Goal: Transaction & Acquisition: Purchase product/service

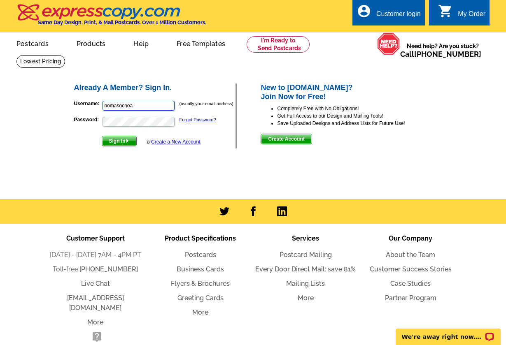
type input "nomasochoa"
click at [111, 140] on span "Sign In" at bounding box center [119, 141] width 34 height 10
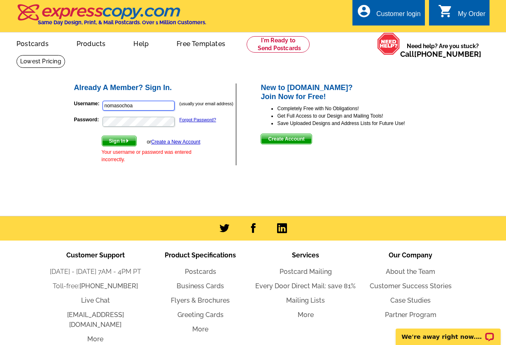
type input "nomasochoa"
click at [127, 140] on img "submit" at bounding box center [127, 141] width 4 height 4
click at [191, 121] on link "Forgot Password?" at bounding box center [197, 119] width 37 height 5
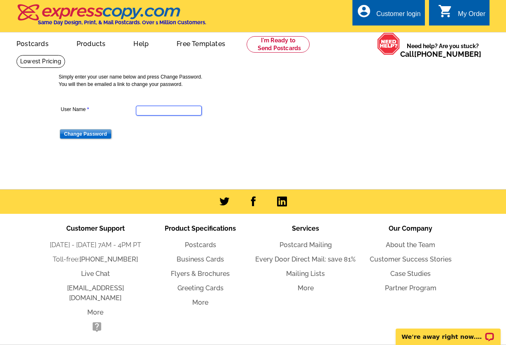
click at [158, 111] on input "User Name" at bounding box center [169, 111] width 66 height 10
type input "nomasochoa"
click at [98, 133] on input "Change Password" at bounding box center [86, 134] width 52 height 10
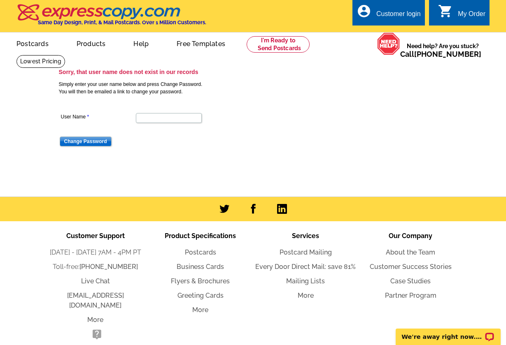
click at [398, 6] on div "account_circle Customer login" at bounding box center [388, 13] width 72 height 26
click at [386, 11] on div "Customer login" at bounding box center [398, 16] width 44 height 12
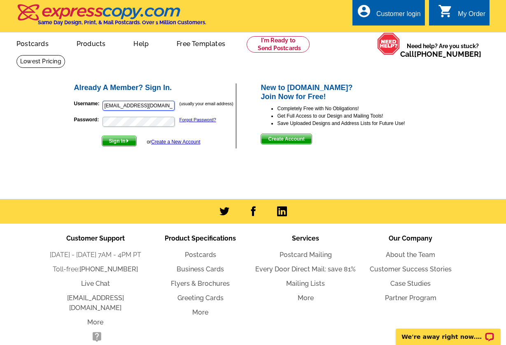
type input "[EMAIL_ADDRESS][DOMAIN_NAME]"
click at [123, 139] on span "Sign In" at bounding box center [119, 141] width 34 height 10
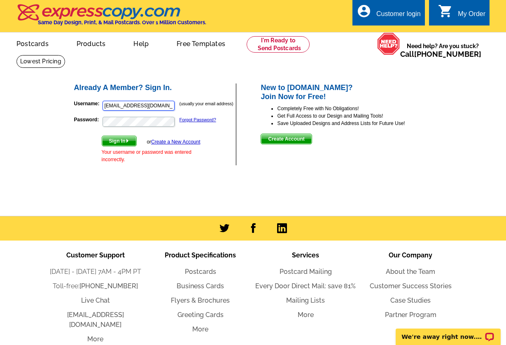
type input "[EMAIL_ADDRESS][DOMAIN_NAME]"
click at [121, 143] on span "Sign In" at bounding box center [119, 141] width 34 height 10
click at [197, 118] on link "Forgot Password?" at bounding box center [197, 119] width 37 height 5
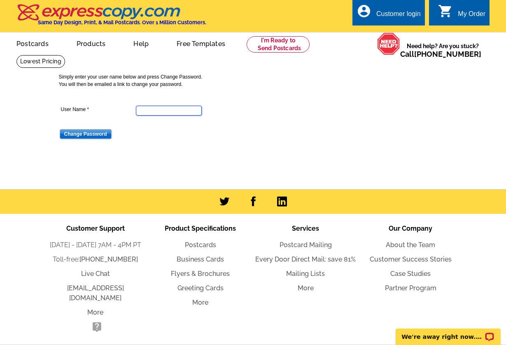
click at [164, 111] on input "User Name" at bounding box center [169, 111] width 66 height 10
type input "dianaochoa.pnw@gmail.com"
click at [89, 133] on input "Change Password" at bounding box center [86, 134] width 52 height 10
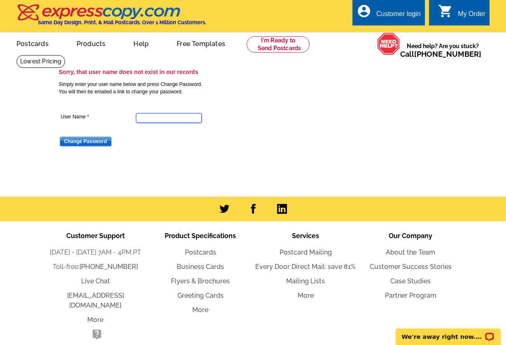
click at [153, 122] on input "User Name" at bounding box center [169, 118] width 66 height 10
type input "Diana.ochoa@exprealty.com"
click at [102, 140] on input "Change Password" at bounding box center [86, 142] width 52 height 10
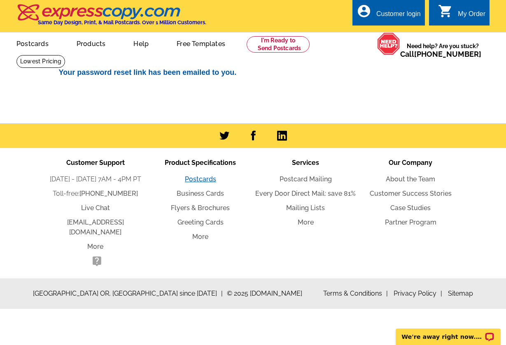
click at [197, 180] on link "Postcards" at bounding box center [200, 179] width 31 height 8
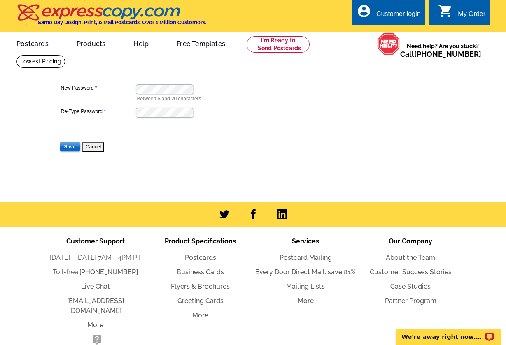
click at [73, 147] on input "Save" at bounding box center [70, 147] width 21 height 10
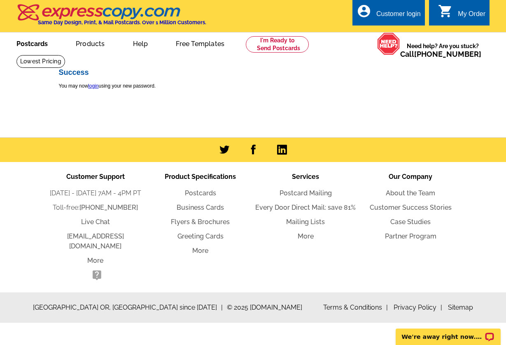
click at [48, 46] on link "Postcards" at bounding box center [32, 42] width 58 height 19
click at [36, 43] on link "Postcards" at bounding box center [32, 42] width 58 height 19
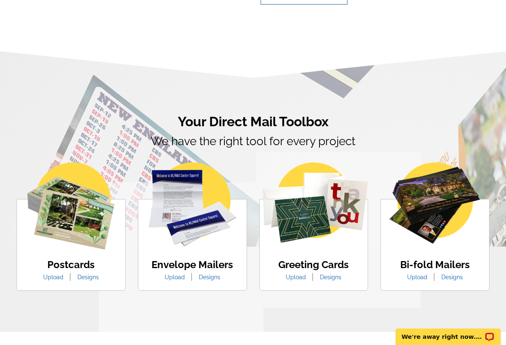
scroll to position [393, 0]
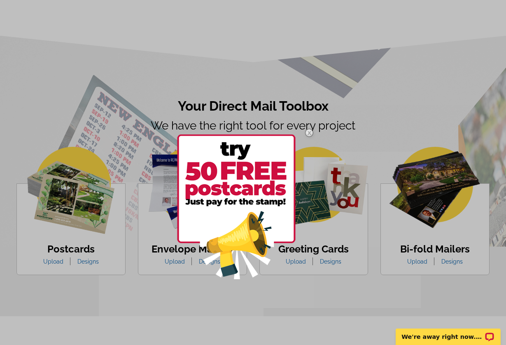
click at [86, 259] on div at bounding box center [253, 172] width 506 height 345
click at [312, 132] on img at bounding box center [309, 133] width 24 height 24
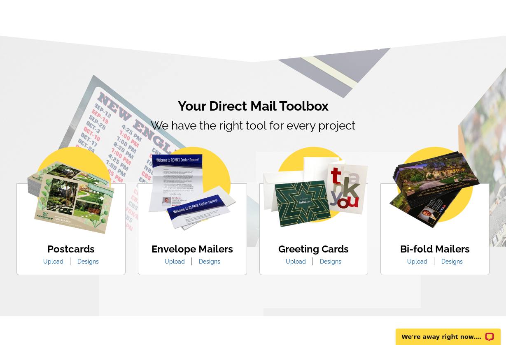
click at [89, 260] on link "Designs" at bounding box center [88, 261] width 34 height 7
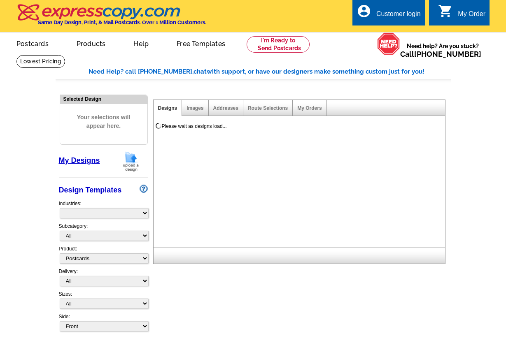
select select "1"
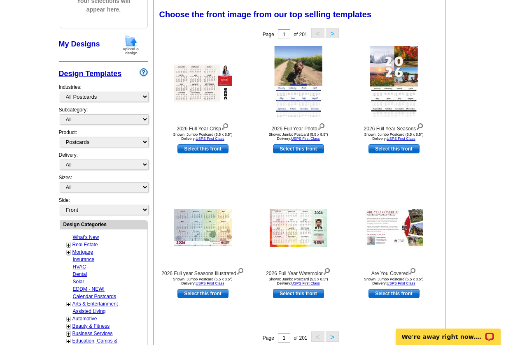
scroll to position [118, 0]
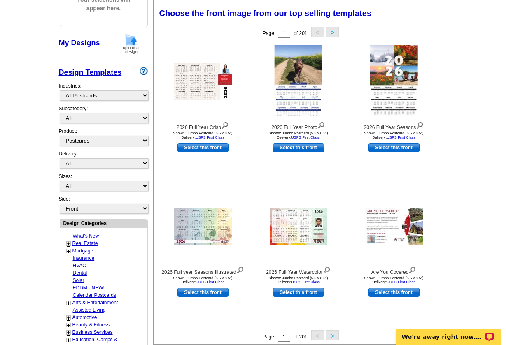
click at [68, 241] on link "+" at bounding box center [68, 244] width 3 height 7
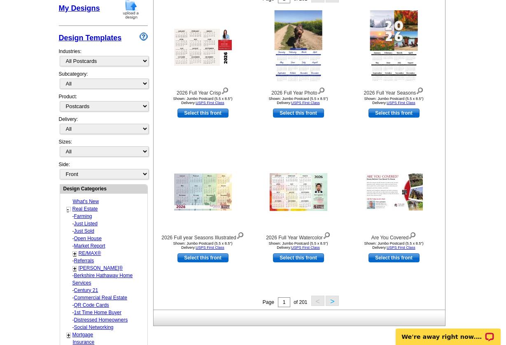
scroll to position [153, 0]
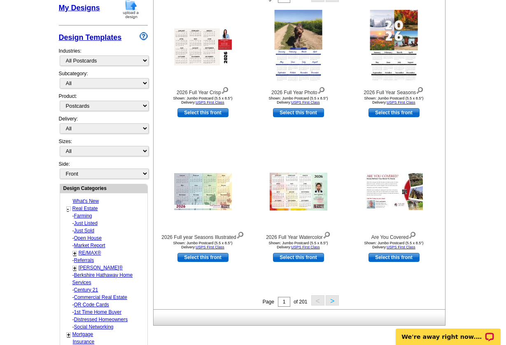
click at [92, 219] on link "Distressed Homeowners" at bounding box center [83, 216] width 18 height 6
select select "785"
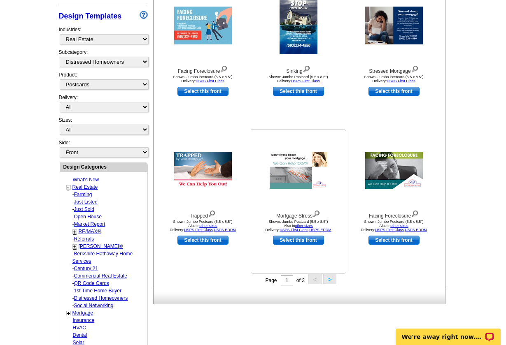
scroll to position [178, 0]
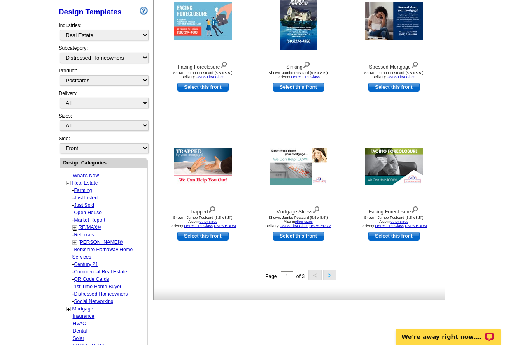
click at [328, 277] on button ">" at bounding box center [329, 275] width 13 height 10
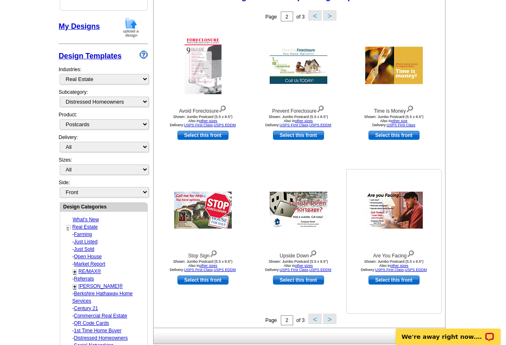
scroll to position [135, 0]
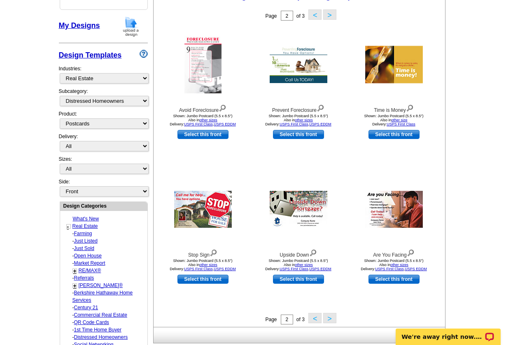
click at [328, 315] on button ">" at bounding box center [329, 318] width 13 height 10
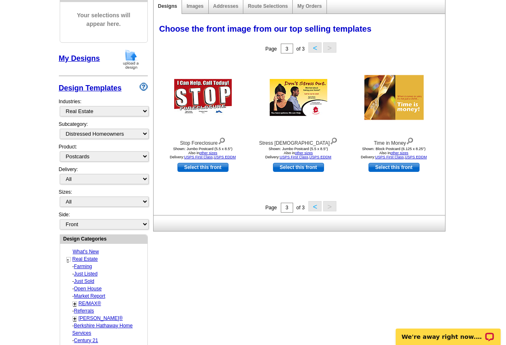
scroll to position [102, 0]
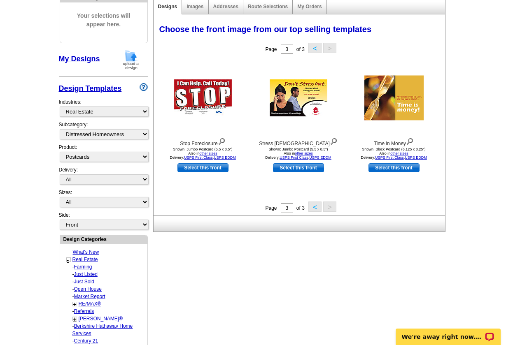
click at [313, 205] on button "<" at bounding box center [314, 207] width 13 height 10
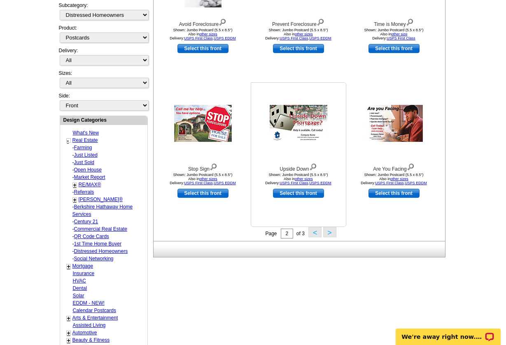
scroll to position [221, 0]
click at [209, 136] on img at bounding box center [203, 123] width 58 height 37
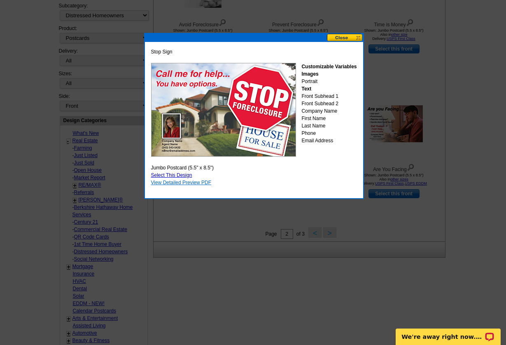
click at [195, 181] on link "View Detailed Preview PDF" at bounding box center [181, 183] width 60 height 6
click at [337, 37] on button at bounding box center [345, 38] width 36 height 8
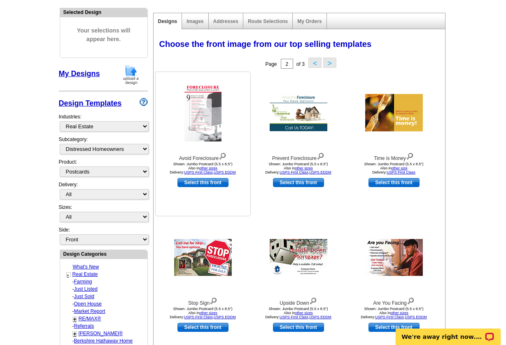
scroll to position [85, 0]
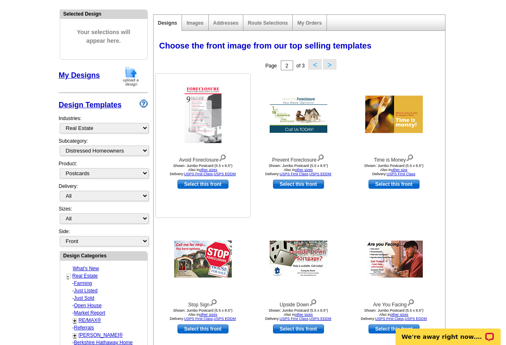
click at [202, 129] on img at bounding box center [202, 115] width 37 height 58
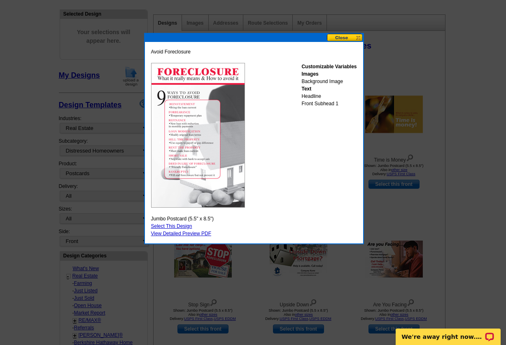
click at [345, 36] on button at bounding box center [345, 38] width 36 height 8
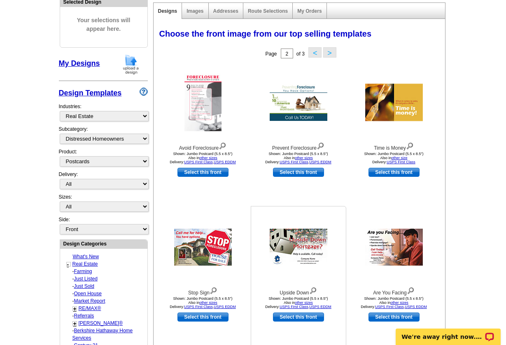
scroll to position [98, 0]
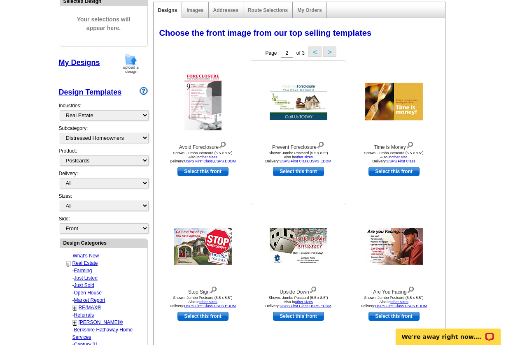
click at [314, 96] on img at bounding box center [298, 101] width 58 height 37
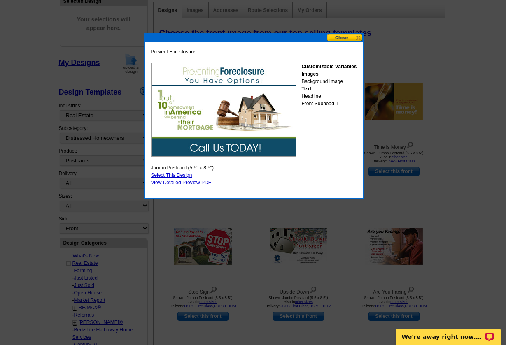
click at [341, 35] on button at bounding box center [345, 38] width 36 height 8
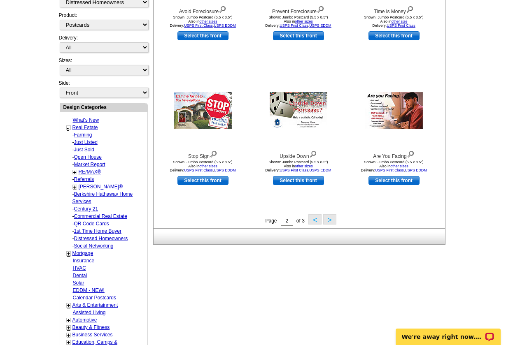
scroll to position [232, 0]
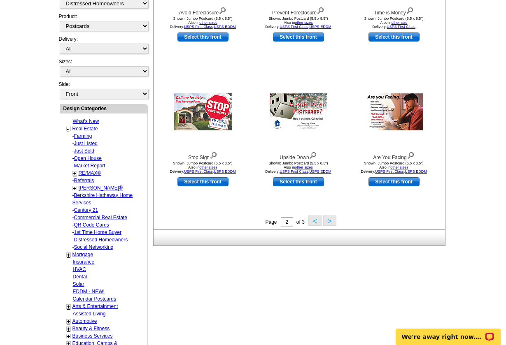
click at [92, 139] on link "1st Time Home Buyer" at bounding box center [83, 136] width 18 height 6
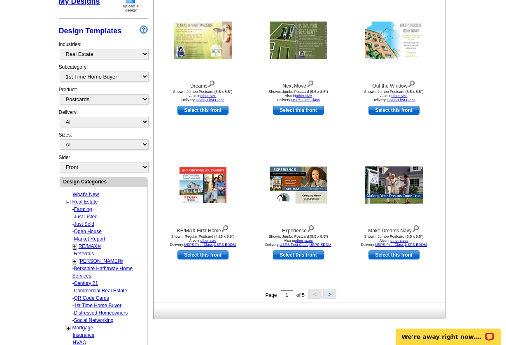
scroll to position [167, 0]
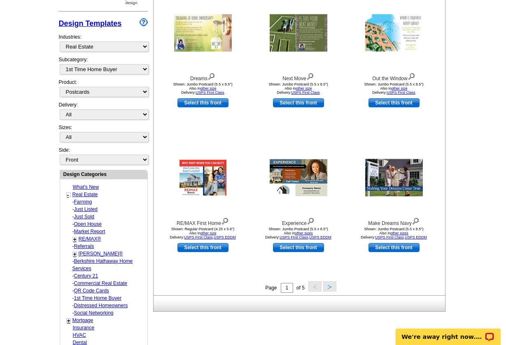
click at [91, 205] on link "Distressed Homeowners" at bounding box center [83, 202] width 18 height 6
select select "787"
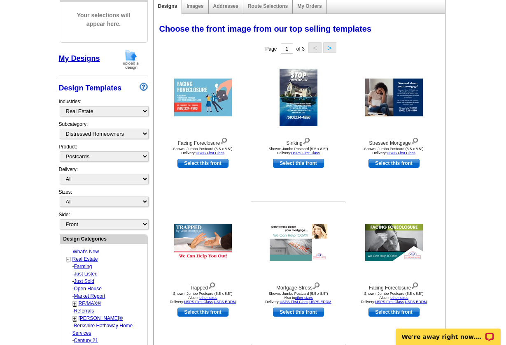
scroll to position [108, 0]
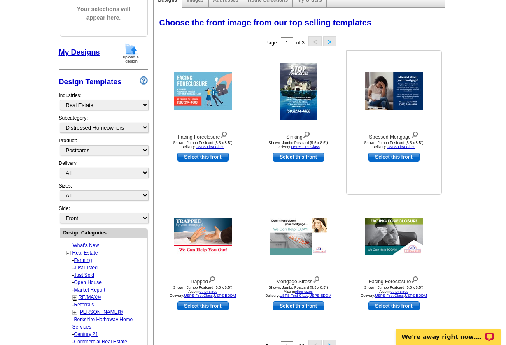
click at [391, 104] on img at bounding box center [394, 91] width 58 height 38
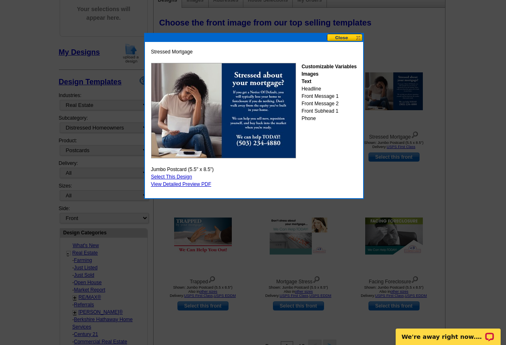
click at [349, 39] on button at bounding box center [345, 38] width 36 height 8
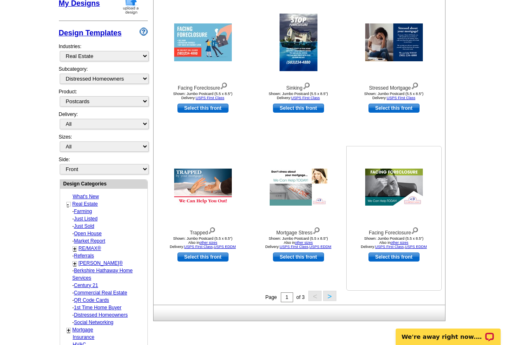
scroll to position [160, 0]
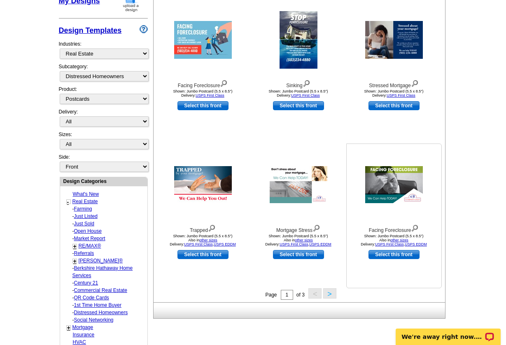
click at [389, 255] on link "Select this front" at bounding box center [393, 254] width 51 height 9
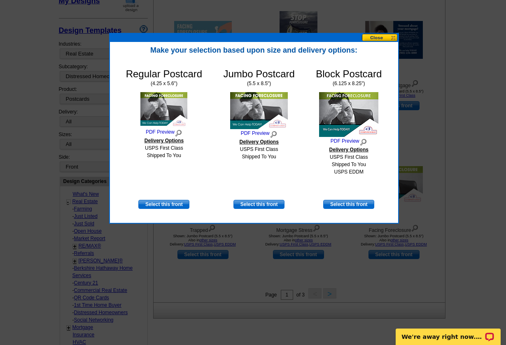
click at [368, 37] on button at bounding box center [380, 38] width 36 height 8
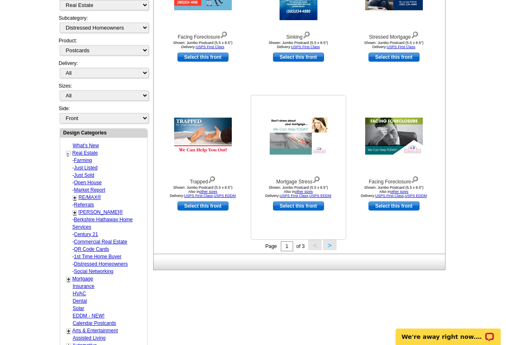
scroll to position [211, 0]
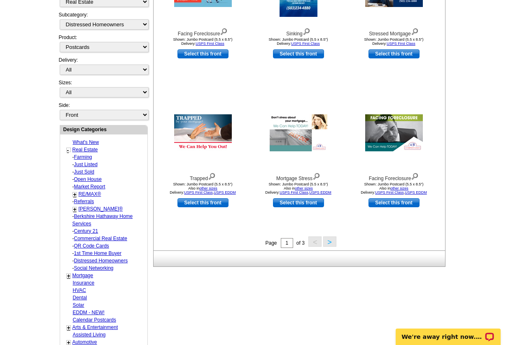
click at [324, 242] on button ">" at bounding box center [329, 242] width 13 height 10
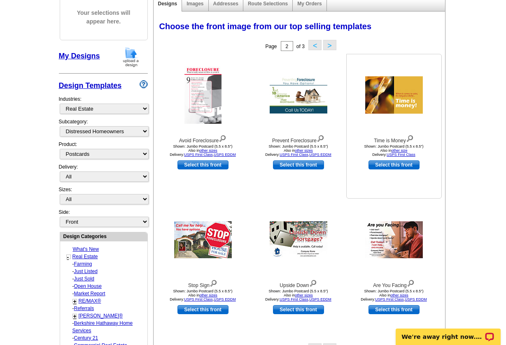
scroll to position [105, 0]
